Goal: Task Accomplishment & Management: Use online tool/utility

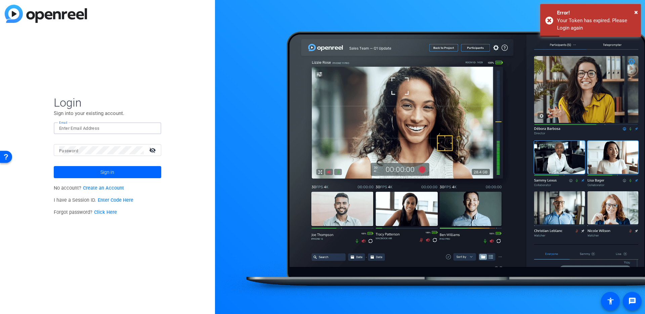
click at [78, 128] on input "Email" at bounding box center [107, 128] width 97 height 8
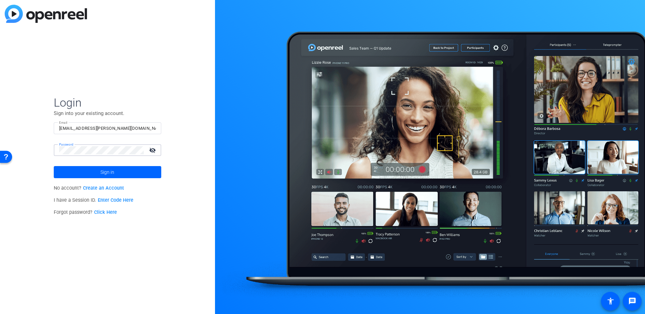
click at [148, 84] on div "Login Sign into your existing account. Email bcurp@broadstreet.com Password vis…" at bounding box center [107, 157] width 215 height 314
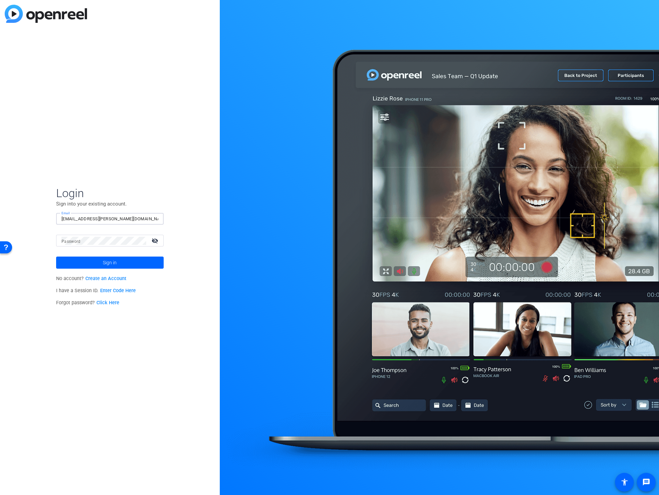
click at [72, 219] on input "[EMAIL_ADDRESS][PERSON_NAME][DOMAIN_NAME]" at bounding box center [109, 219] width 97 height 8
paste input "mfernandez"
type input "[EMAIL_ADDRESS][PERSON_NAME][DOMAIN_NAME]"
click at [84, 261] on span at bounding box center [109, 263] width 107 height 16
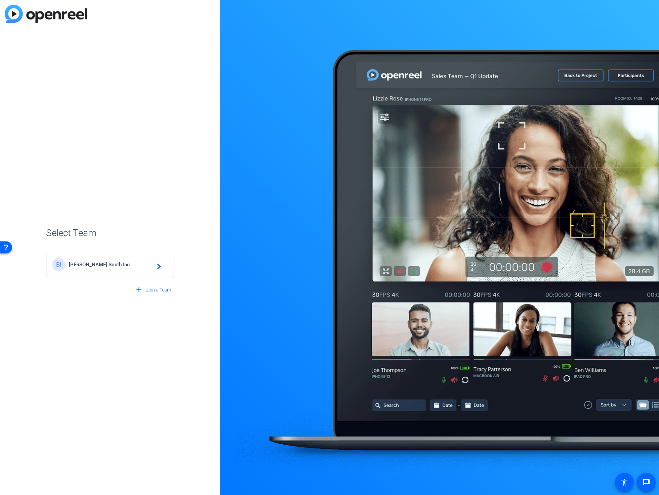
click at [109, 268] on div "BI Broadstreet South Inc. navigate_next" at bounding box center [110, 264] width 116 height 13
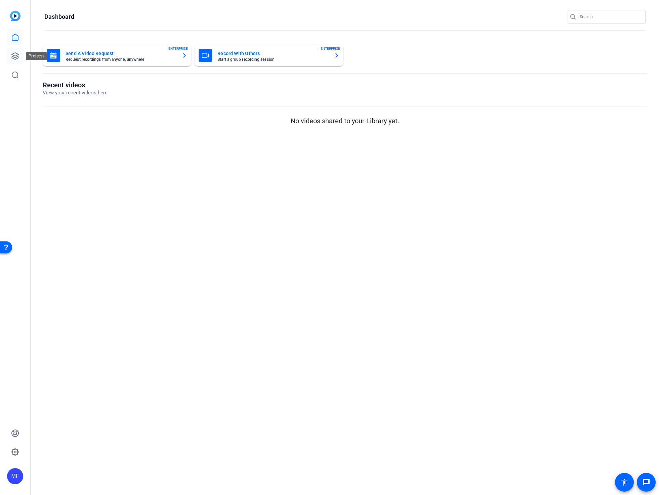
click at [16, 52] on icon at bounding box center [15, 56] width 8 height 8
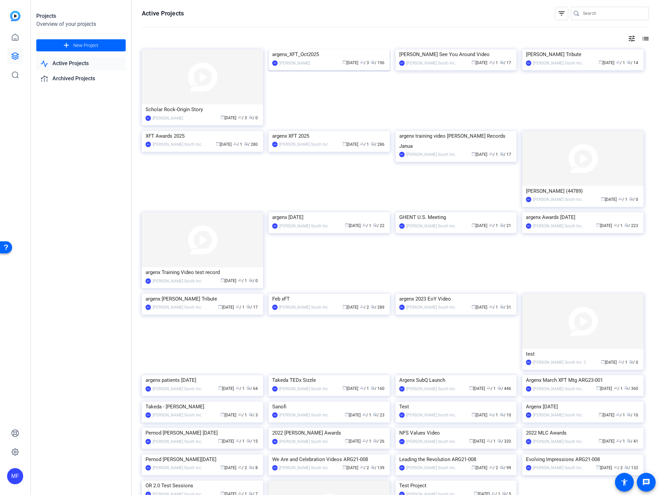
click at [303, 49] on img at bounding box center [328, 49] width 121 height 0
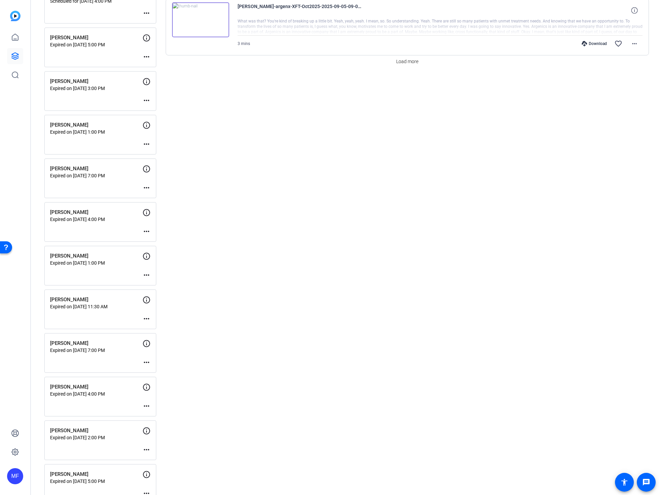
scroll to position [650, 0]
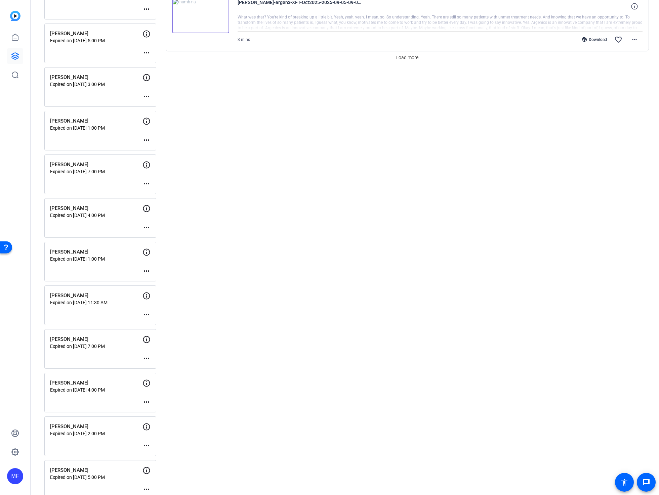
click at [147, 313] on mat-icon "more_horiz" at bounding box center [146, 446] width 8 height 8
click at [152, 313] on span "Edit Session" at bounding box center [163, 455] width 31 height 8
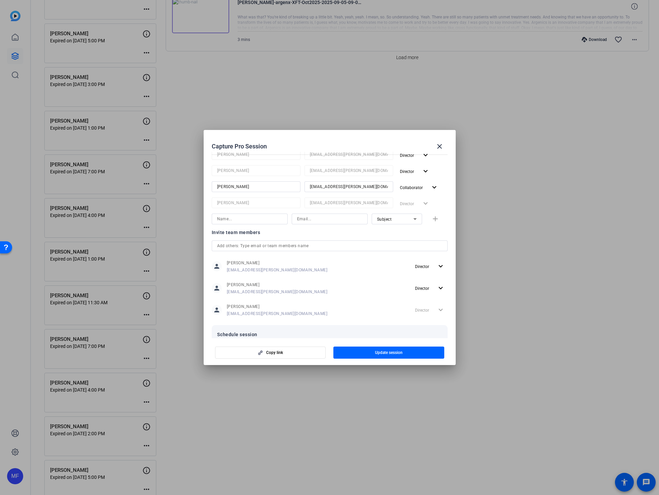
scroll to position [166, 0]
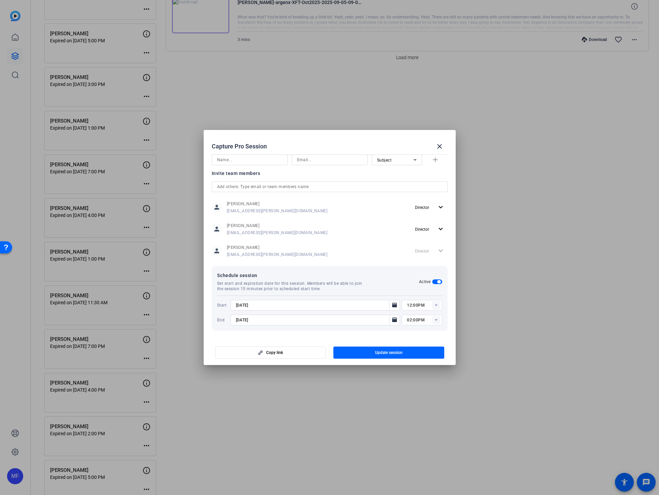
click at [243, 305] on input "9/2/2025" at bounding box center [312, 305] width 152 height 8
type input "9/5/2025"
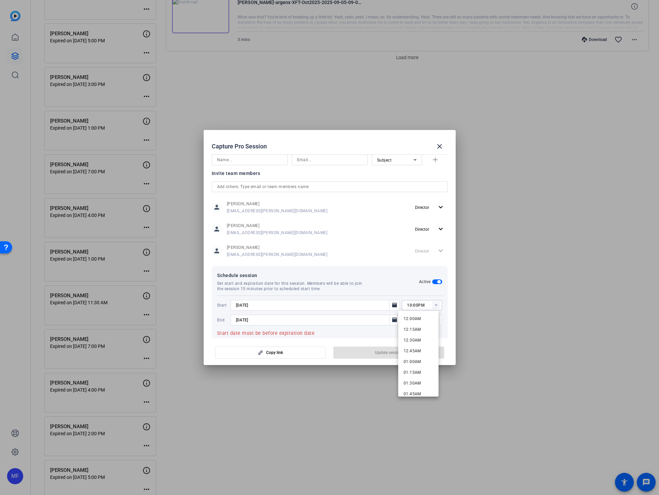
click at [417, 305] on input "10:00PM" at bounding box center [424, 305] width 35 height 8
type input "10:00AM"
click at [241, 313] on input "9/2/2025" at bounding box center [312, 320] width 152 height 8
type input "9/5/2025"
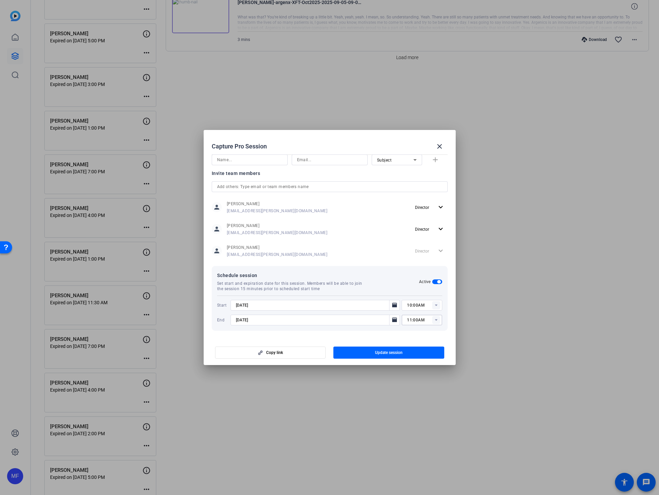
type input "11:00AM"
click at [357, 313] on span "button" at bounding box center [388, 353] width 111 height 16
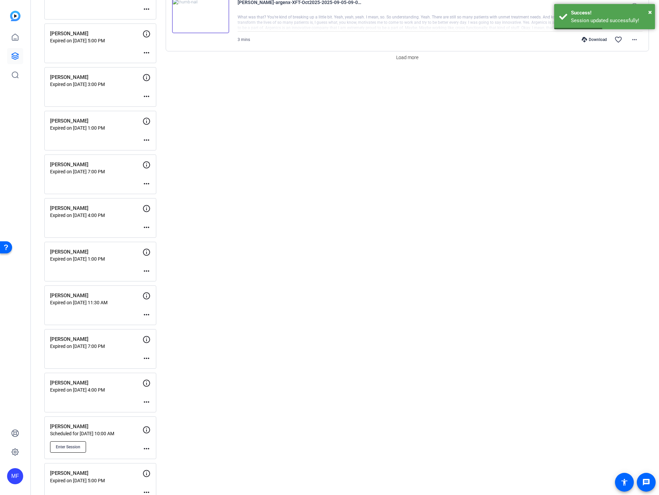
click at [64, 313] on span "Enter Session" at bounding box center [68, 446] width 25 height 5
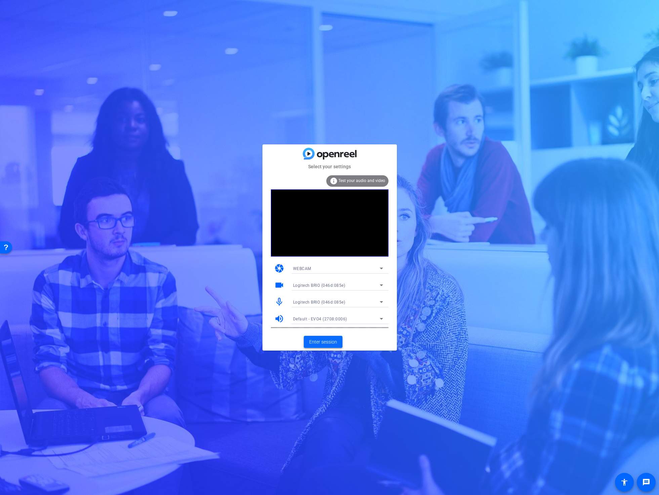
click at [316, 344] on span "Enter session" at bounding box center [323, 342] width 28 height 7
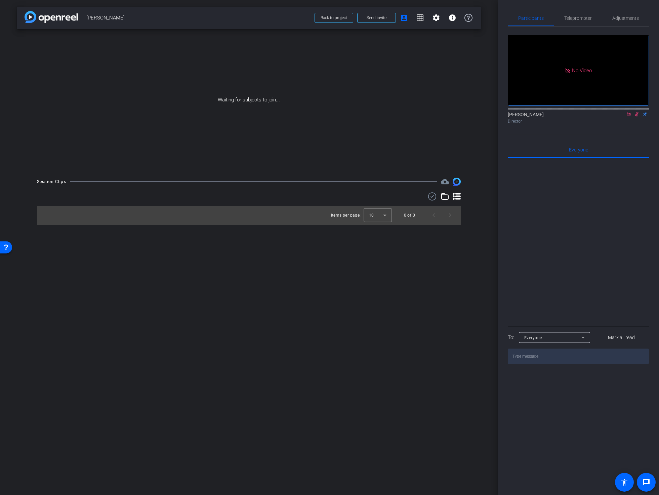
click at [629, 117] on icon at bounding box center [628, 114] width 5 height 5
click at [635, 117] on mat-icon "flip" at bounding box center [637, 114] width 8 height 6
click at [518, 100] on mat-icon "settings" at bounding box center [516, 96] width 8 height 8
click at [551, 120] on div "24" at bounding box center [553, 123] width 13 height 8
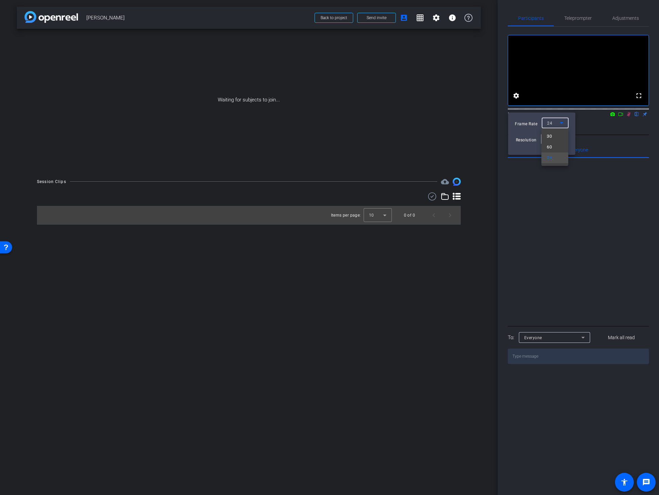
click at [552, 137] on mat-option "30" at bounding box center [554, 136] width 27 height 11
click at [0, 0] on div at bounding box center [0, 0] width 0 height 0
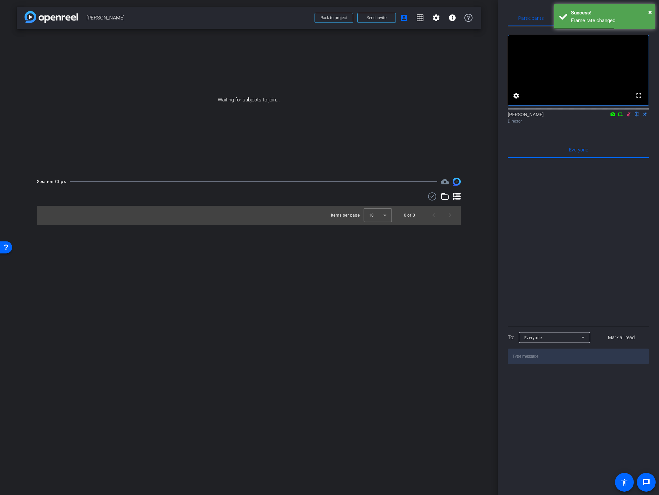
click at [621, 117] on icon at bounding box center [620, 114] width 5 height 5
click at [372, 17] on span "Send invite" at bounding box center [376, 17] width 20 height 5
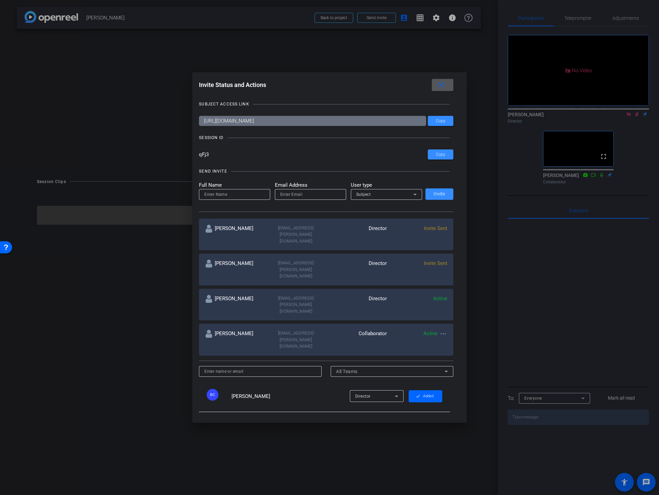
click at [442, 85] on mat-icon "close" at bounding box center [441, 85] width 8 height 8
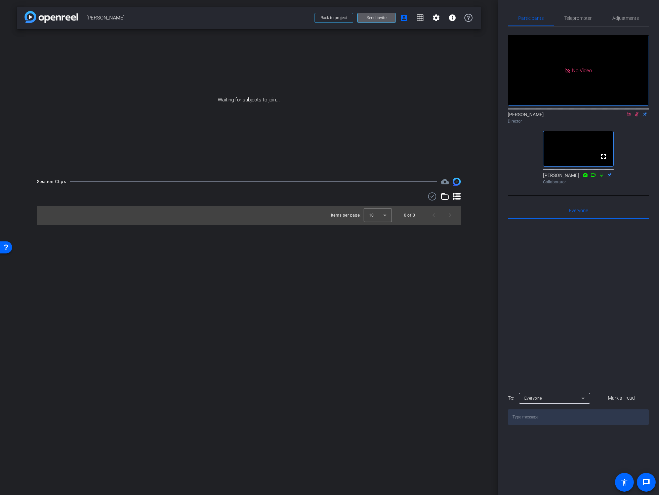
click at [627, 117] on icon at bounding box center [628, 114] width 5 height 5
click at [628, 117] on icon at bounding box center [628, 114] width 5 height 5
click at [369, 17] on span "Send invite" at bounding box center [376, 17] width 20 height 5
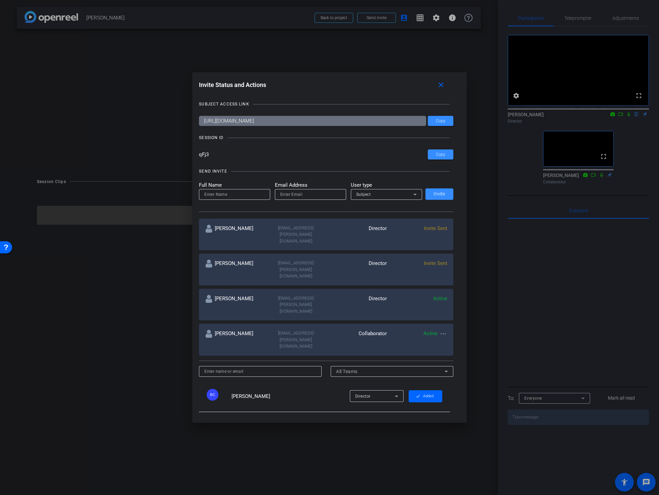
drag, startPoint x: 205, startPoint y: 155, endPoint x: 196, endPoint y: 157, distance: 9.5
click at [196, 157] on div "Invite Status and Actions close SUBJECT ACCESS LINK [URL][DOMAIN_NAME] Copy SES…" at bounding box center [329, 247] width 274 height 350
click at [210, 155] on input "qFj3" at bounding box center [313, 154] width 229 height 10
drag, startPoint x: 210, startPoint y: 155, endPoint x: 193, endPoint y: 157, distance: 16.6
click at [193, 157] on div "Invite Status and Actions close SUBJECT ACCESS LINK [URL][DOMAIN_NAME] Copy SES…" at bounding box center [329, 247] width 274 height 350
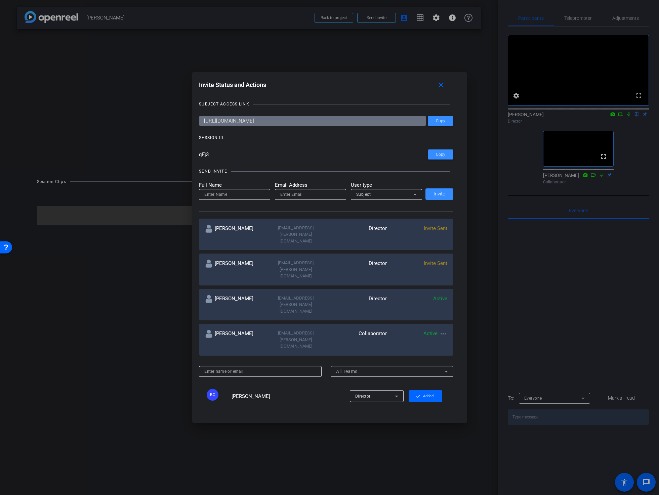
click at [209, 156] on input "qFj3" at bounding box center [313, 154] width 229 height 10
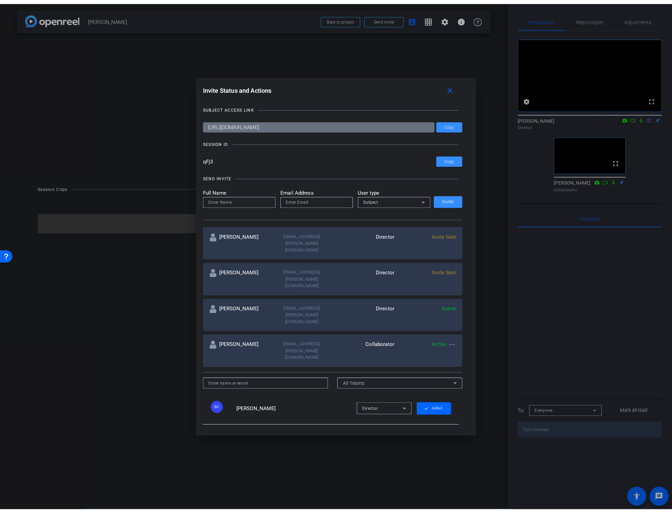
scroll to position [50, 0]
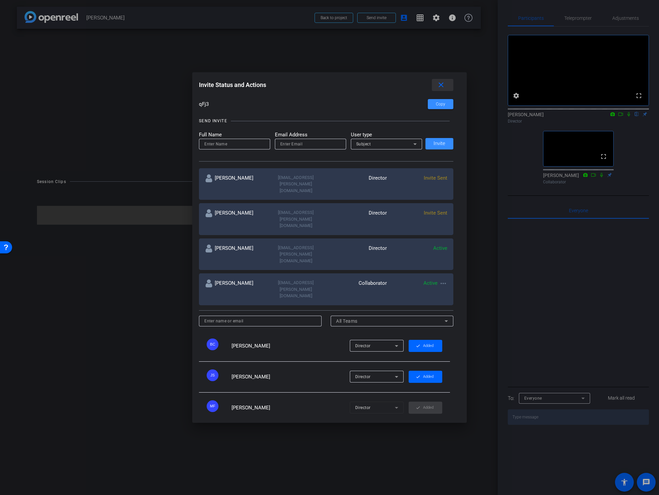
click at [443, 83] on mat-icon "close" at bounding box center [441, 85] width 8 height 8
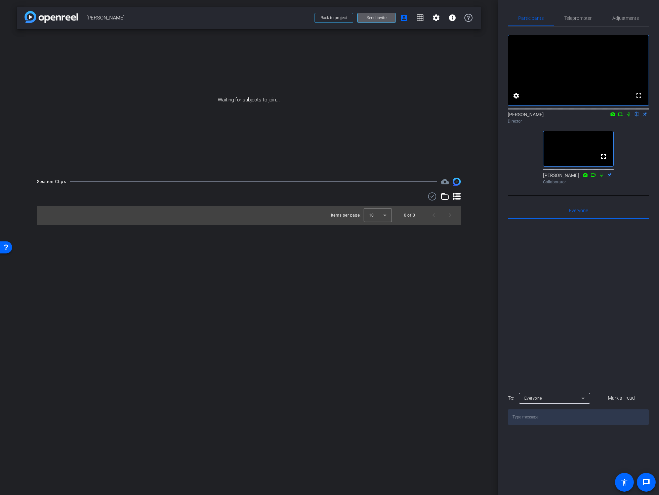
click at [456, 196] on icon at bounding box center [456, 196] width 8 height 7
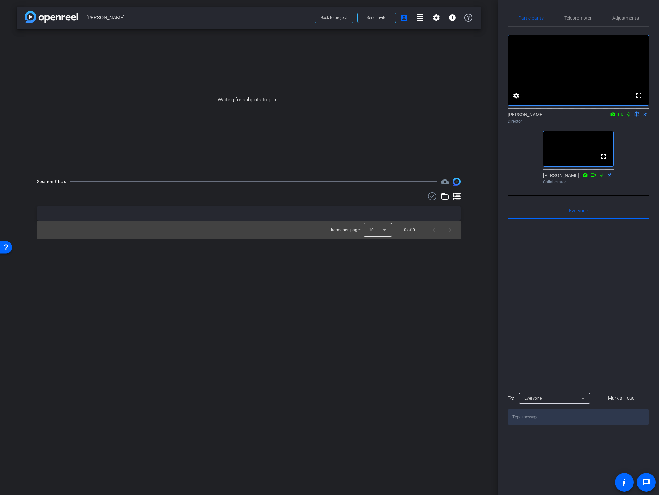
click at [384, 231] on div at bounding box center [377, 230] width 28 height 16
click at [378, 265] on mat-option "25" at bounding box center [377, 266] width 28 height 11
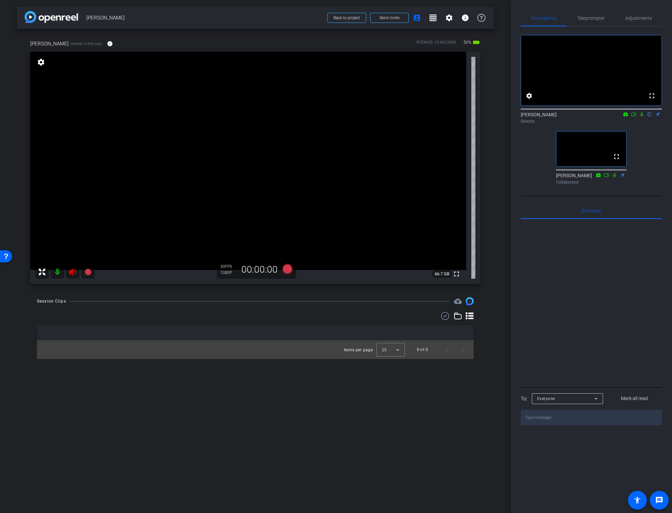
click at [71, 273] on icon at bounding box center [72, 271] width 7 height 7
click at [107, 42] on mat-icon "info" at bounding box center [110, 44] width 6 height 6
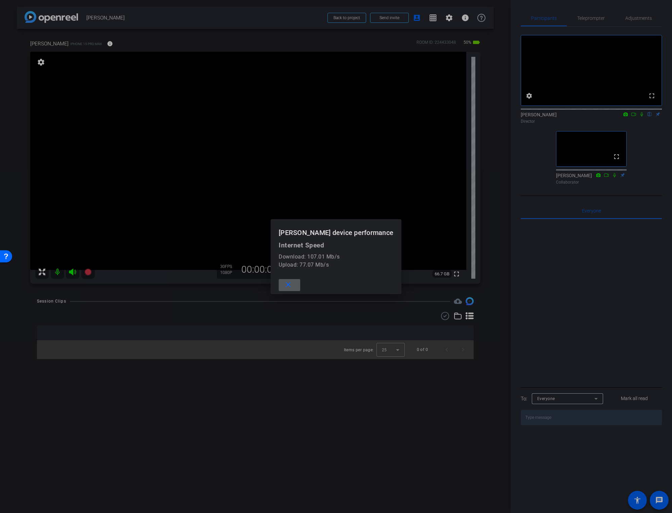
click at [300, 288] on span at bounding box center [288, 285] width 21 height 16
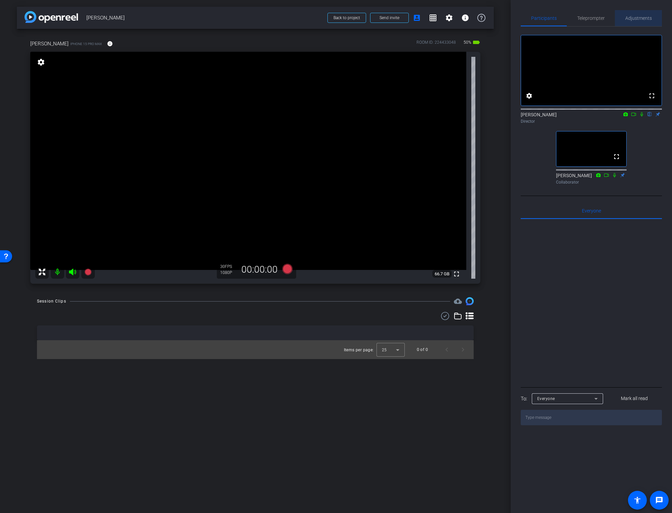
click at [639, 17] on span "Adjustments" at bounding box center [638, 18] width 27 height 5
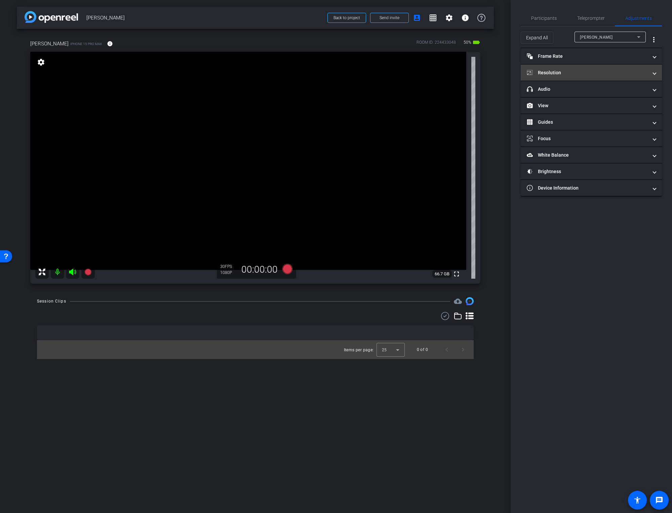
click at [588, 75] on mat-panel-title "Resolution" at bounding box center [586, 72] width 121 height 7
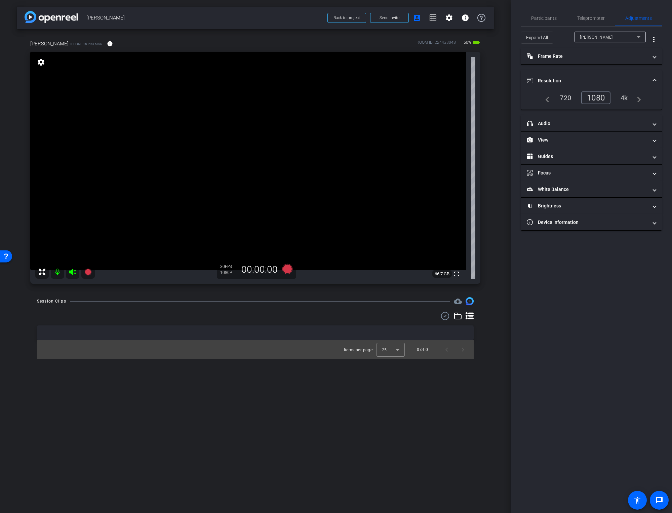
click at [623, 96] on div "4k" at bounding box center [623, 97] width 17 height 11
click at [547, 140] on mat-panel-title "View" at bounding box center [586, 139] width 121 height 7
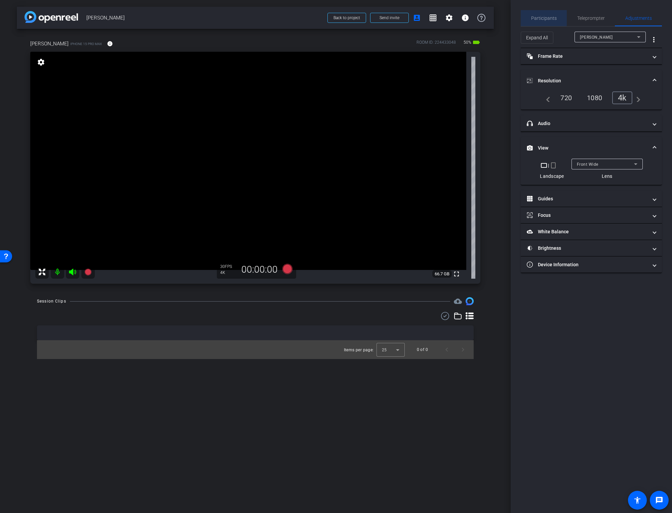
click at [542, 16] on span "Participants" at bounding box center [544, 18] width 26 height 5
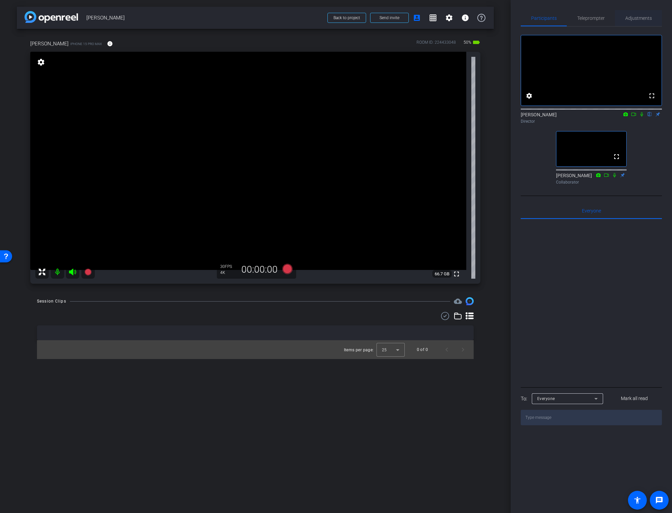
click at [640, 18] on span "Adjustments" at bounding box center [638, 18] width 27 height 5
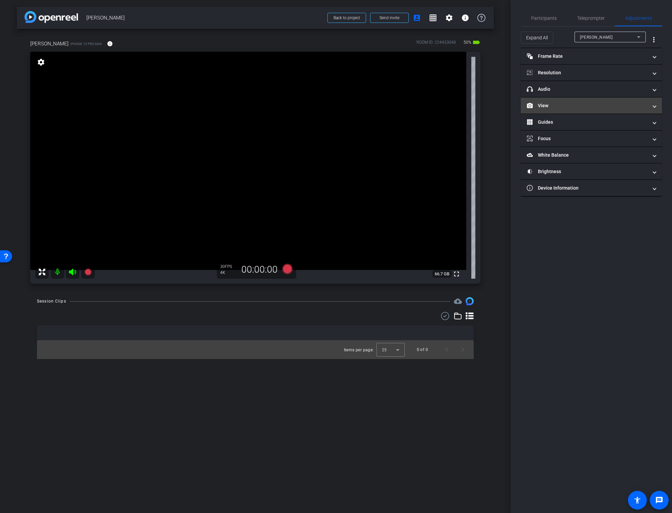
click at [570, 107] on mat-panel-title "View" at bounding box center [586, 105] width 121 height 7
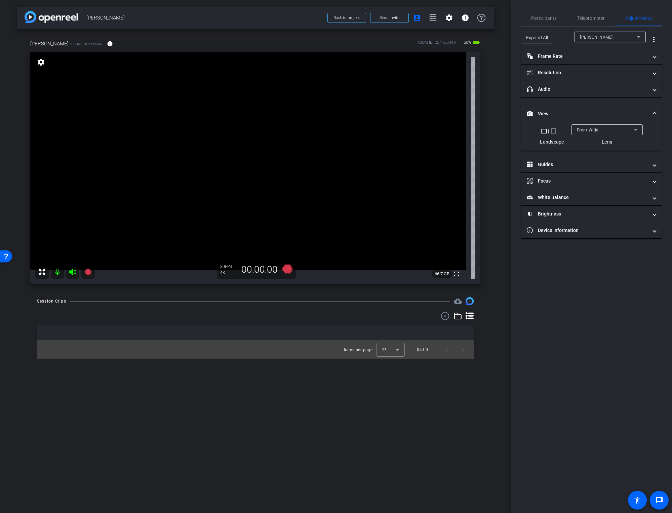
click at [583, 130] on span "Front Wide" at bounding box center [586, 130] width 21 height 5
click at [591, 143] on span "Back Wide" at bounding box center [586, 143] width 21 height 8
click at [544, 18] on span "Participants" at bounding box center [544, 18] width 26 height 5
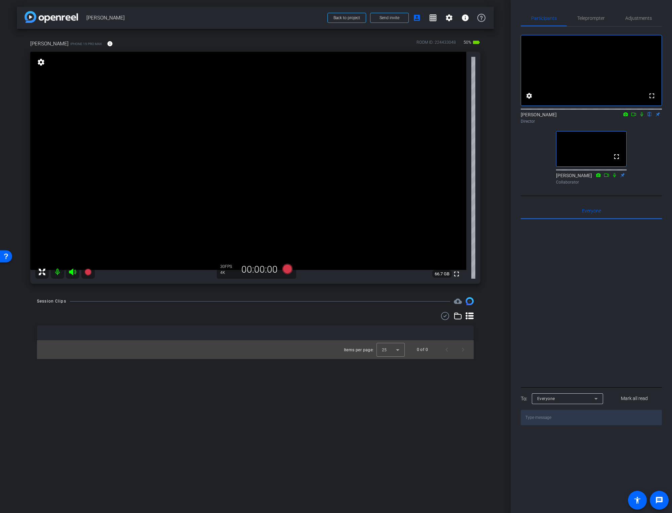
click at [495, 217] on div "arrow_back [PERSON_NAME] Back to project Send invite account_box grid_on settin…" at bounding box center [255, 256] width 510 height 513
click at [348, 168] on video at bounding box center [248, 161] width 436 height 218
click at [208, 160] on video at bounding box center [248, 161] width 436 height 218
click at [183, 162] on video at bounding box center [248, 161] width 436 height 218
drag, startPoint x: 411, startPoint y: 169, endPoint x: 414, endPoint y: 169, distance: 3.4
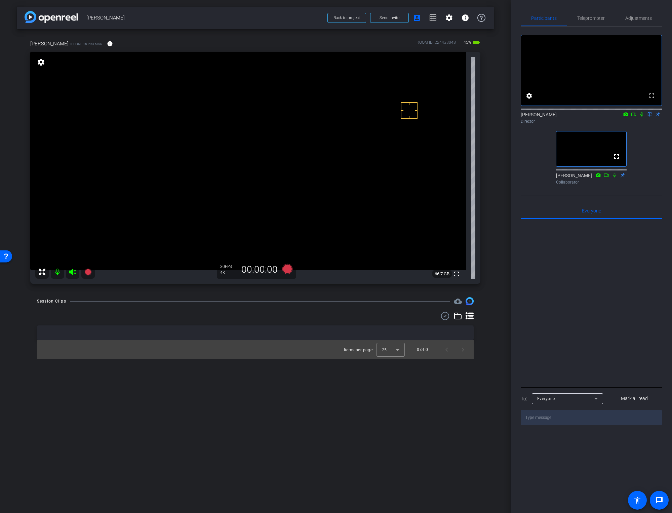
drag, startPoint x: 409, startPoint y: 111, endPoint x: 411, endPoint y: 115, distance: 4.4
click at [193, 171] on video at bounding box center [248, 161] width 436 height 218
click at [348, 182] on video at bounding box center [248, 161] width 436 height 218
click at [199, 158] on video at bounding box center [248, 161] width 436 height 218
click at [177, 173] on video at bounding box center [248, 161] width 436 height 218
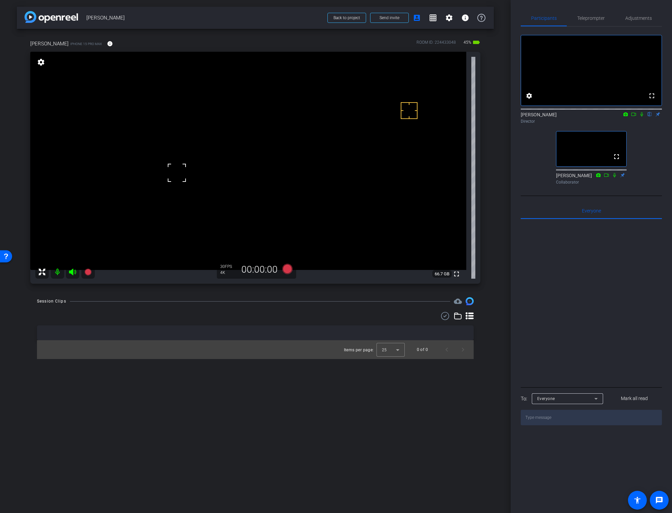
click at [191, 193] on video at bounding box center [248, 161] width 436 height 218
click at [635, 117] on icon at bounding box center [633, 114] width 5 height 5
click at [296, 307] on div "Session Clips cloud_upload Items per page: 25 0 of 0" at bounding box center [255, 328] width 477 height 62
click at [285, 269] on icon at bounding box center [287, 269] width 10 height 10
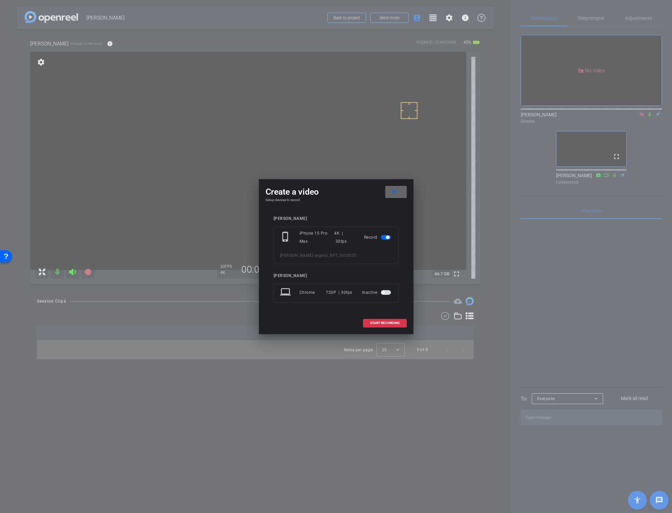
click at [400, 190] on span at bounding box center [395, 192] width 21 height 16
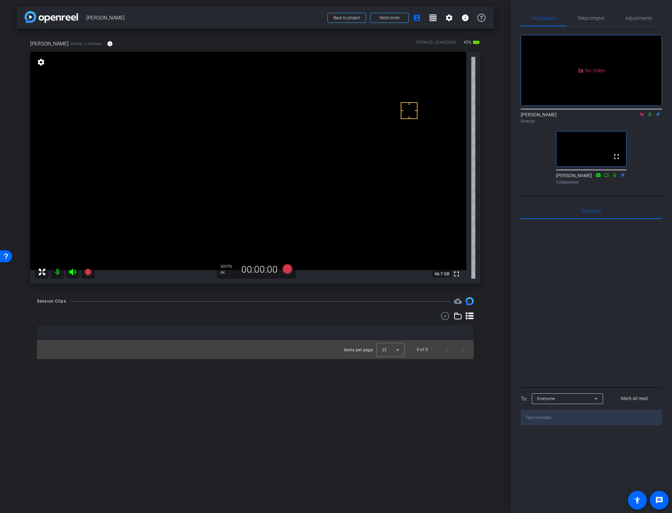
click at [494, 169] on div "arrow_back [PERSON_NAME] Back to project Send invite account_box grid_on settin…" at bounding box center [255, 256] width 510 height 513
click at [287, 268] on icon at bounding box center [287, 269] width 10 height 10
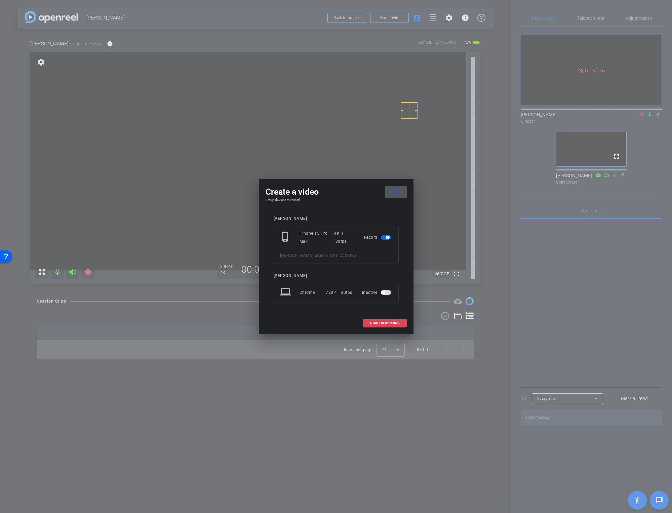
click at [389, 324] on span "START RECORDING" at bounding box center [385, 322] width 30 height 3
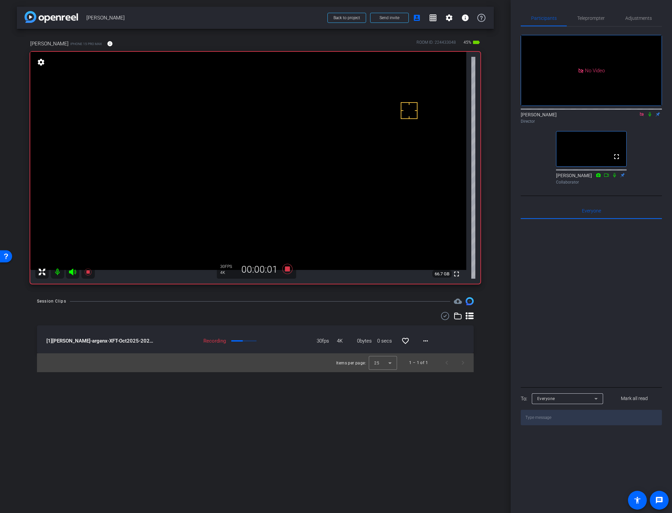
click at [650, 117] on icon at bounding box center [649, 114] width 5 height 5
click at [285, 270] on icon at bounding box center [287, 269] width 10 height 10
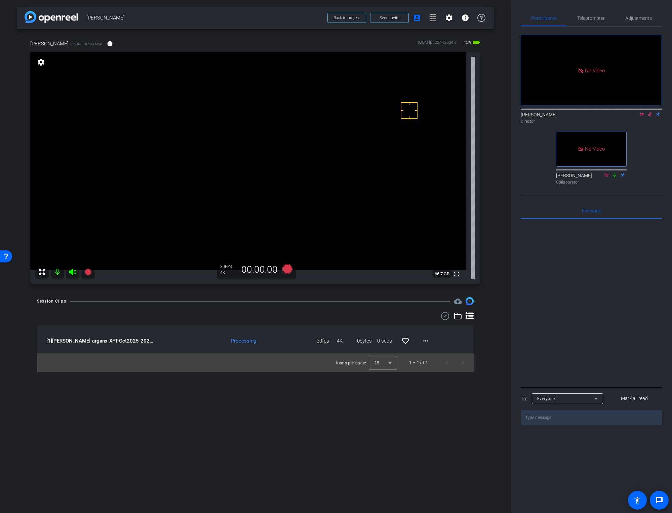
click at [650, 117] on icon at bounding box center [650, 114] width 4 height 4
click at [649, 117] on icon at bounding box center [649, 114] width 5 height 5
click at [425, 342] on mat-icon "more_horiz" at bounding box center [425, 341] width 8 height 8
click at [429, 353] on span "Download Original" at bounding box center [447, 355] width 49 height 8
click at [650, 117] on icon at bounding box center [650, 114] width 4 height 4
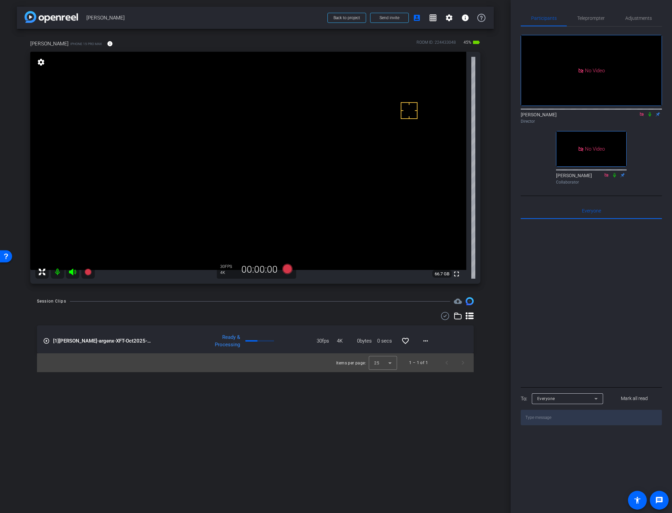
drag, startPoint x: 649, startPoint y: 122, endPoint x: 634, endPoint y: 134, distance: 19.2
click at [649, 117] on icon at bounding box center [649, 114] width 5 height 5
click at [286, 269] on icon at bounding box center [287, 269] width 10 height 10
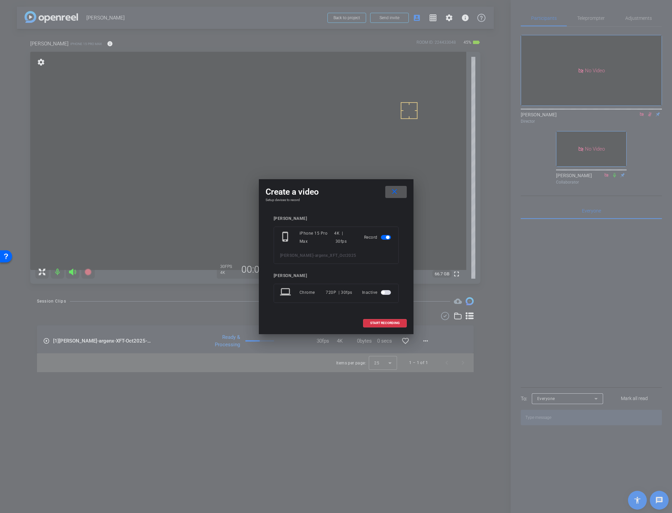
click at [375, 322] on span "START RECORDING" at bounding box center [385, 322] width 30 height 3
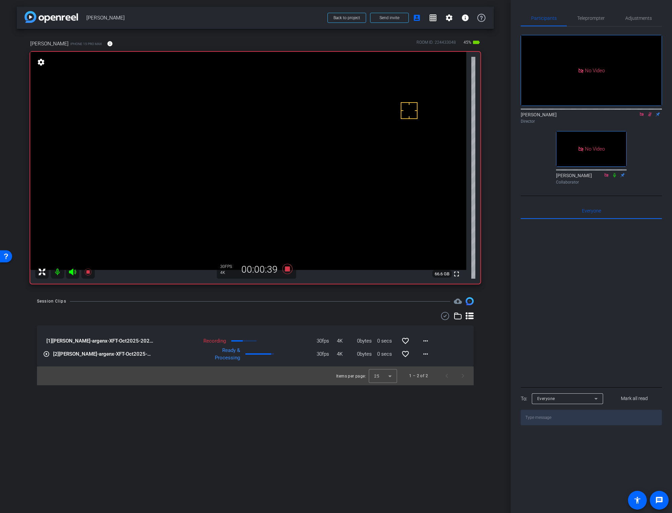
click at [297, 298] on div "Session Clips cloud_upload" at bounding box center [255, 301] width 436 height 8
click at [648, 117] on icon at bounding box center [649, 114] width 5 height 5
click at [288, 267] on icon at bounding box center [287, 269] width 10 height 10
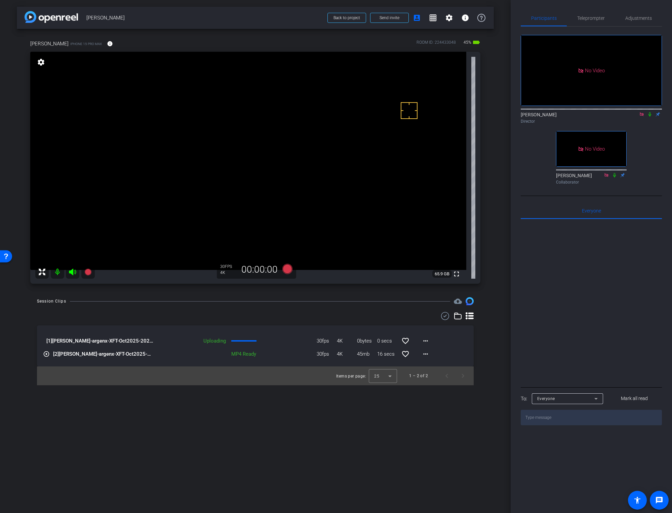
click at [649, 117] on icon at bounding box center [649, 114] width 5 height 5
click at [288, 268] on icon at bounding box center [287, 269] width 10 height 10
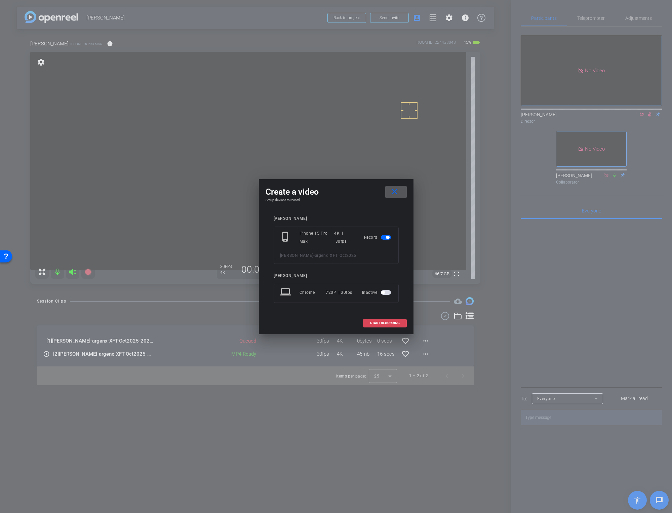
click at [376, 321] on span "START RECORDING" at bounding box center [385, 322] width 30 height 3
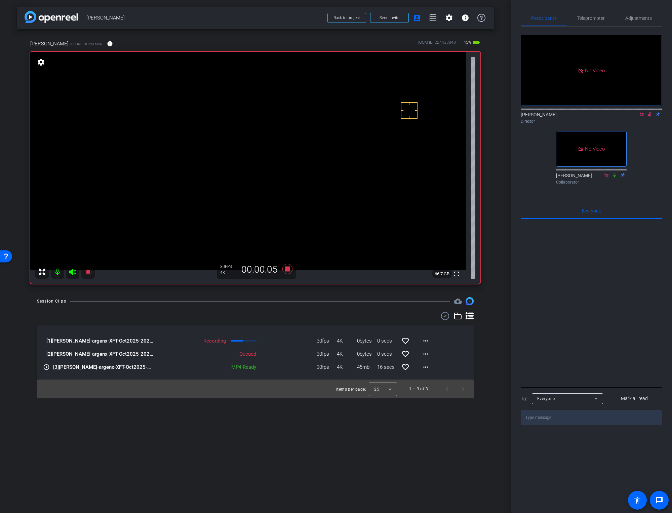
click at [649, 117] on icon at bounding box center [649, 114] width 5 height 5
drag, startPoint x: 427, startPoint y: 438, endPoint x: 428, endPoint y: 425, distance: 13.5
click at [426, 438] on div "arrow_back [PERSON_NAME] Back to project Send invite account_box grid_on settin…" at bounding box center [255, 256] width 510 height 513
click at [424, 355] on mat-icon "more_horiz" at bounding box center [425, 354] width 8 height 8
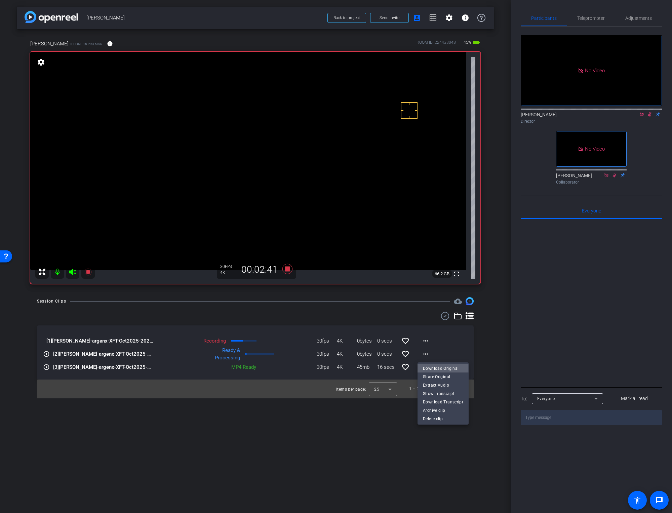
click at [431, 366] on span "Download Original" at bounding box center [443, 368] width 40 height 8
click at [424, 366] on mat-icon "more_horiz" at bounding box center [425, 367] width 8 height 8
click at [431, 379] on span "Download Original" at bounding box center [443, 381] width 40 height 8
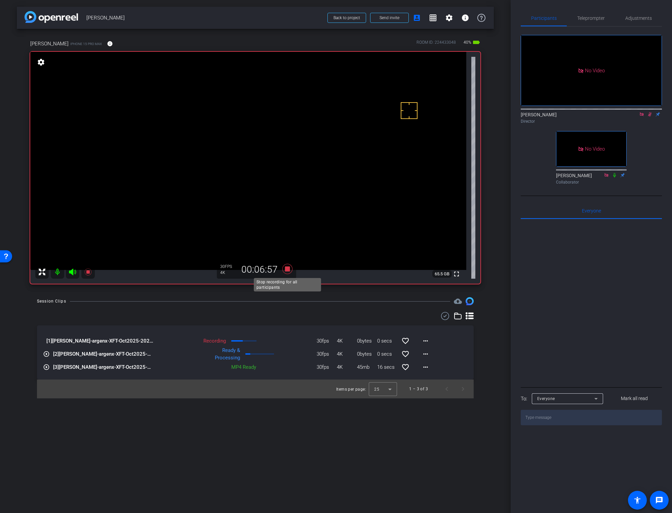
click at [287, 266] on icon at bounding box center [287, 269] width 16 height 12
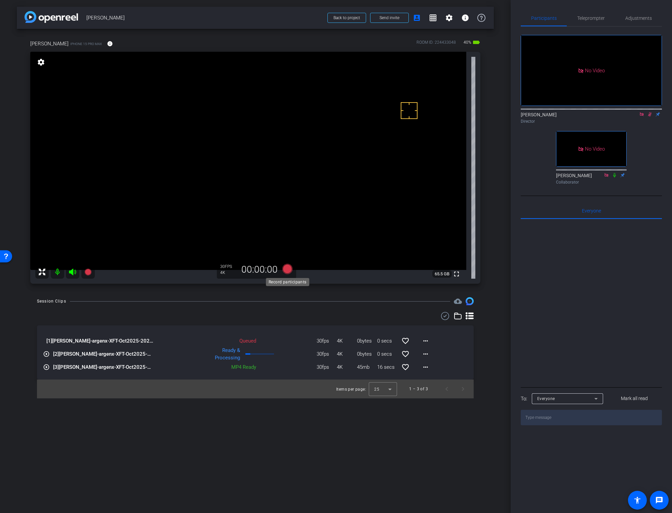
click at [286, 268] on icon at bounding box center [287, 269] width 10 height 10
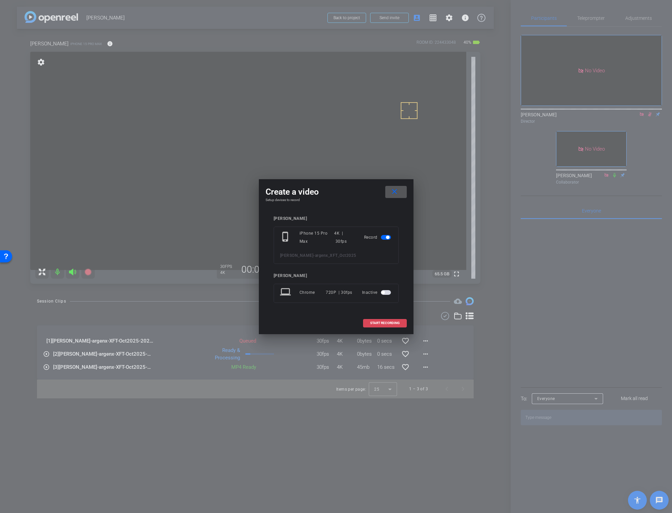
click at [369, 321] on span at bounding box center [384, 323] width 43 height 16
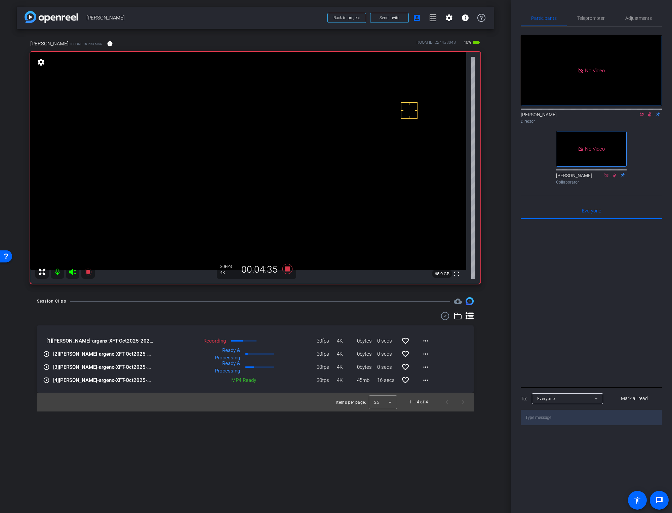
click at [333, 461] on div "arrow_back [PERSON_NAME] Back to project Send invite account_box grid_on settin…" at bounding box center [255, 256] width 510 height 513
click at [311, 301] on div "Session Clips cloud_upload" at bounding box center [255, 301] width 436 height 8
click at [424, 355] on mat-icon "more_horiz" at bounding box center [425, 354] width 8 height 8
click at [429, 365] on span "Download Original" at bounding box center [443, 368] width 40 height 8
click at [323, 302] on div "Session Clips cloud_upload" at bounding box center [255, 301] width 436 height 8
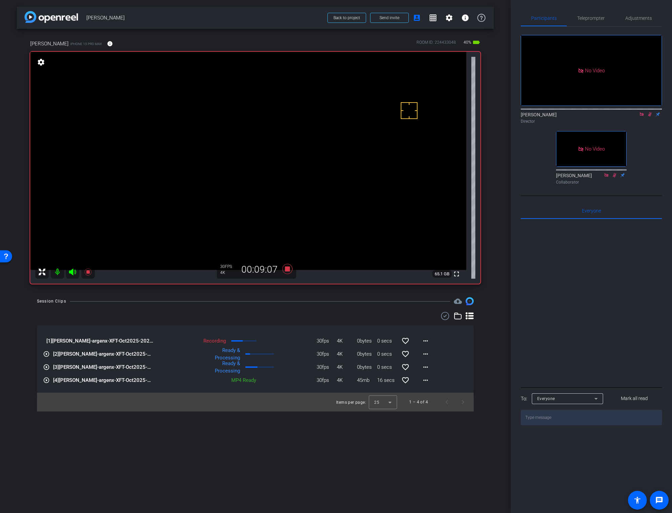
click at [334, 299] on div "Session Clips cloud_upload" at bounding box center [255, 301] width 436 height 8
click at [287, 271] on icon at bounding box center [287, 269] width 10 height 10
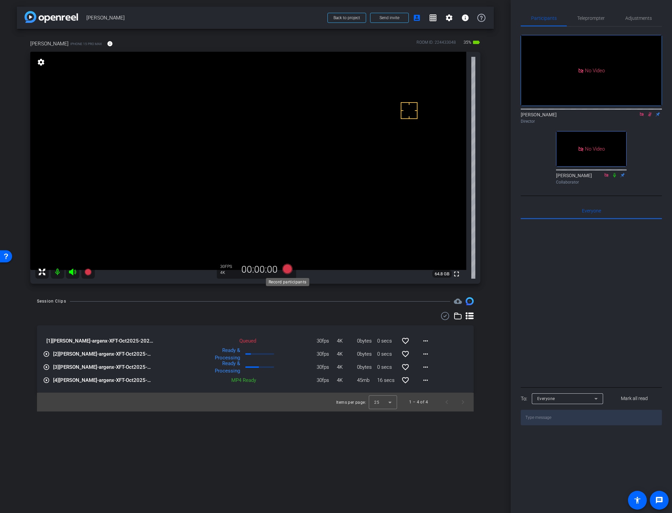
click at [287, 271] on icon at bounding box center [287, 269] width 10 height 10
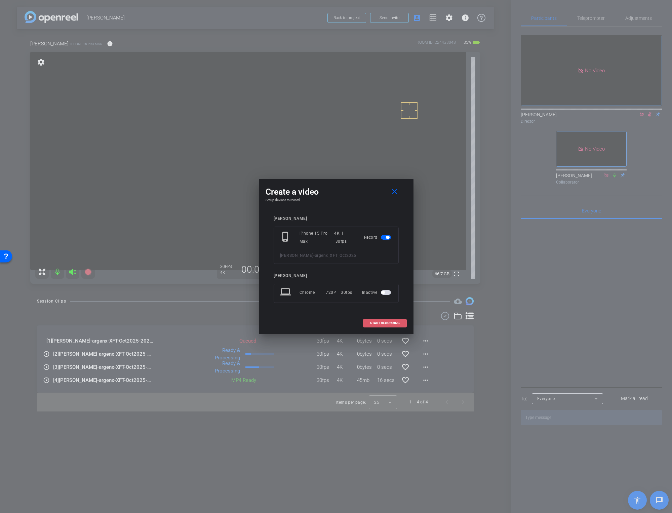
click at [367, 322] on span at bounding box center [384, 323] width 43 height 16
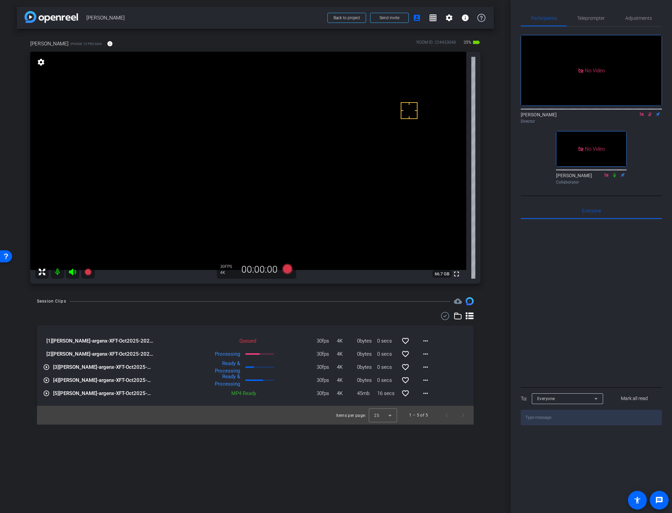
click at [648, 117] on icon at bounding box center [650, 114] width 4 height 4
click at [72, 272] on icon at bounding box center [72, 271] width 7 height 7
click at [285, 269] on icon at bounding box center [287, 269] width 10 height 10
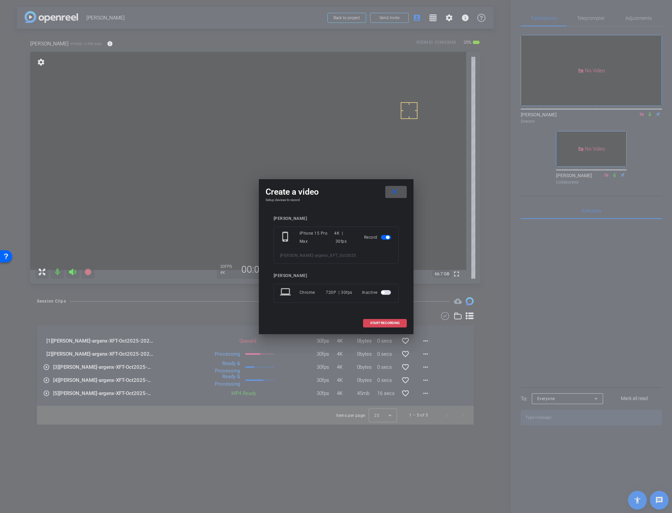
click at [371, 322] on span "START RECORDING" at bounding box center [385, 322] width 30 height 3
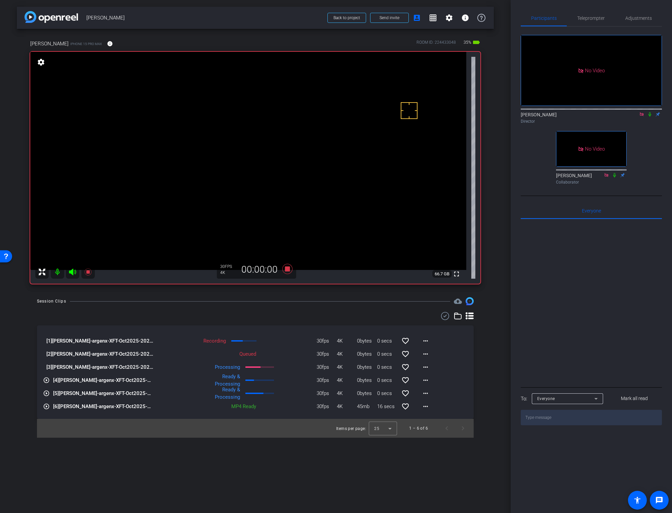
click at [648, 117] on icon at bounding box center [649, 114] width 5 height 5
drag, startPoint x: 293, startPoint y: 307, endPoint x: 284, endPoint y: 277, distance: 31.3
click at [293, 307] on div "Session Clips cloud_upload [1] [PERSON_NAME]-argenx-XFT-Oct2025-2025-09-05-10-3…" at bounding box center [255, 367] width 477 height 140
click at [286, 269] on icon at bounding box center [287, 269] width 10 height 10
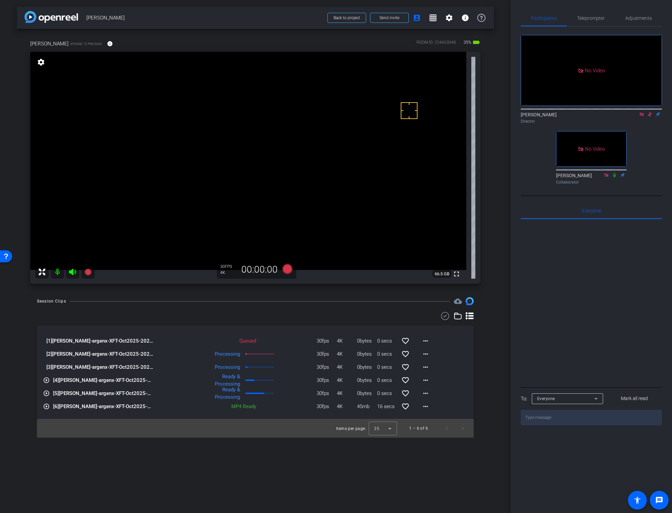
click at [650, 117] on icon at bounding box center [649, 114] width 5 height 5
click at [641, 116] on icon at bounding box center [641, 114] width 4 height 4
click at [257, 301] on div "Session Clips cloud_upload" at bounding box center [255, 301] width 436 height 8
click at [426, 340] on mat-icon "more_horiz" at bounding box center [425, 341] width 8 height 8
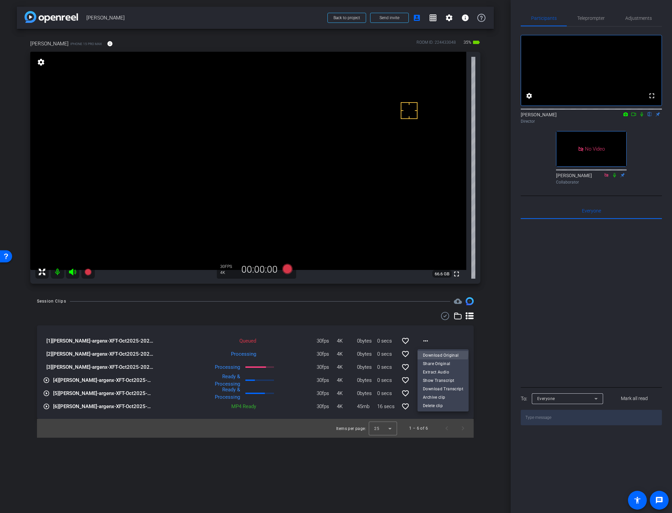
click at [430, 353] on span "Download Original" at bounding box center [443, 355] width 40 height 8
drag, startPoint x: 641, startPoint y: 122, endPoint x: 640, endPoint y: 128, distance: 5.8
click at [641, 117] on icon at bounding box center [641, 114] width 5 height 5
click at [640, 117] on icon at bounding box center [641, 114] width 5 height 5
click at [641, 117] on icon at bounding box center [641, 114] width 5 height 5
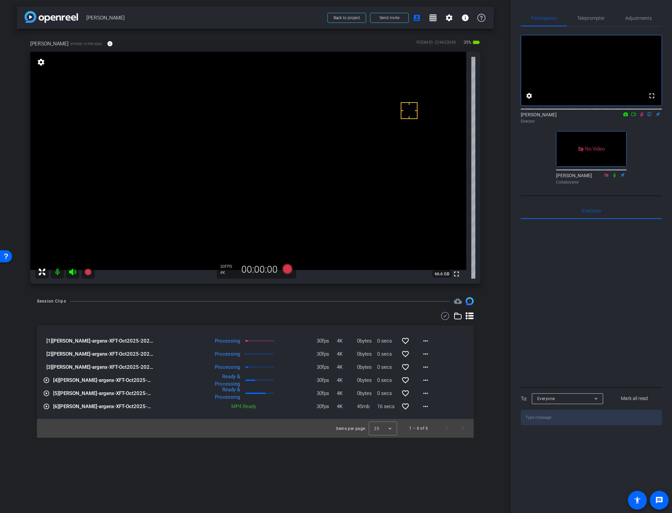
click at [641, 117] on icon at bounding box center [641, 114] width 5 height 5
click at [493, 236] on div "[PERSON_NAME] iPhone 15 Pro Max info ROOM ID: 224433048 35% battery_std fullscr…" at bounding box center [255, 159] width 477 height 261
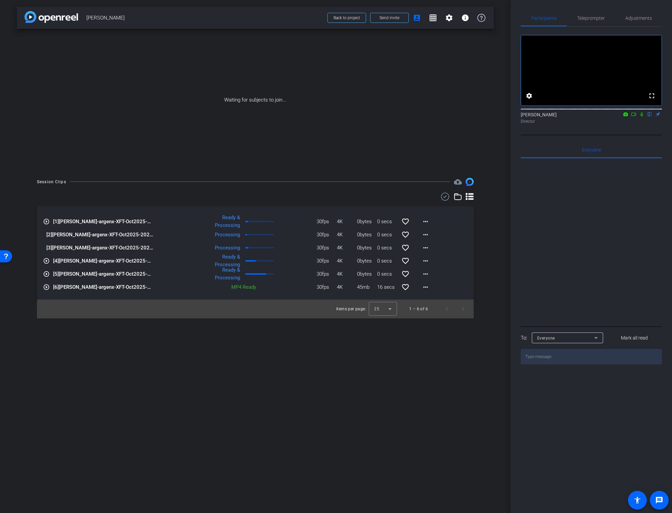
click at [633, 117] on icon at bounding box center [633, 114] width 5 height 5
click at [649, 117] on icon at bounding box center [649, 114] width 5 height 5
click at [427, 220] on mat-icon "more_horiz" at bounding box center [425, 221] width 8 height 8
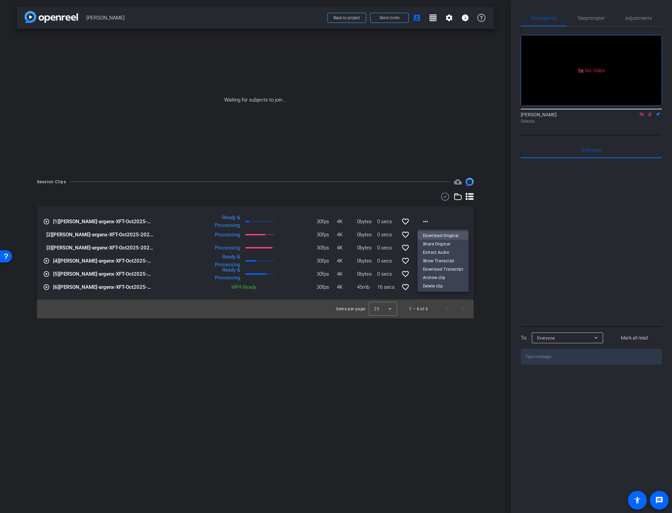
click at [436, 235] on span "Download Original" at bounding box center [443, 235] width 40 height 8
click at [425, 248] on mat-icon "more_horiz" at bounding box center [425, 248] width 8 height 8
click at [431, 261] on span "Download Original" at bounding box center [443, 262] width 40 height 8
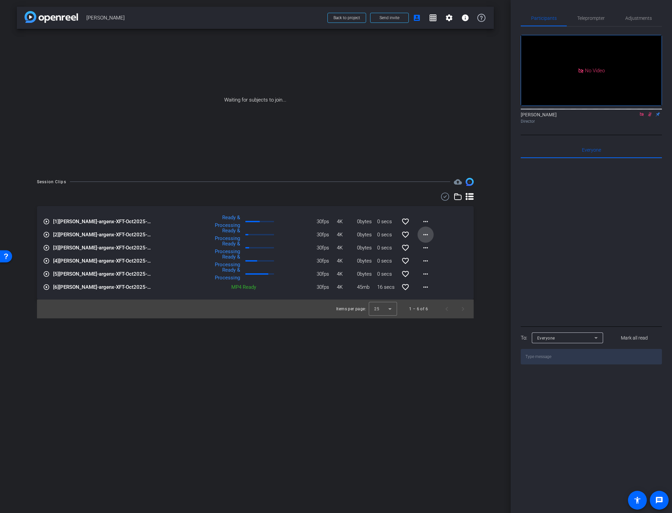
click at [425, 234] on mat-icon "more_horiz" at bounding box center [425, 234] width 8 height 8
click at [425, 246] on span "Download Original" at bounding box center [443, 249] width 40 height 8
click at [337, 15] on span "Back to project" at bounding box center [346, 17] width 27 height 5
